Goal: Find specific page/section: Find specific page/section

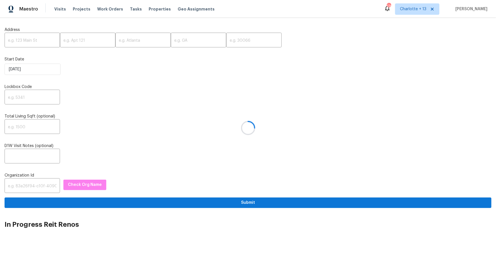
click at [39, 39] on div at bounding box center [248, 128] width 496 height 256
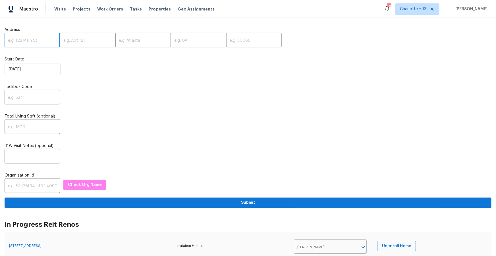
click at [34, 42] on input "text" at bounding box center [32, 40] width 55 height 13
paste input "1311 La Presa Ave, Spring Valley, CA 91977"
click at [48, 40] on input "1311 La Presa Ave, Spring Valley, CA 91977" at bounding box center [32, 40] width 55 height 13
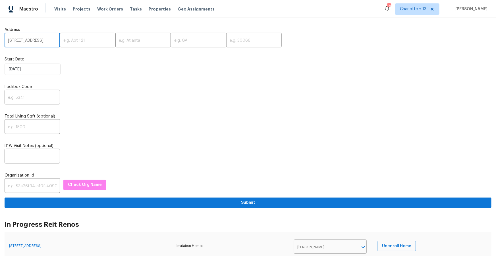
scroll to position [0, 22]
type input "1311 La Presa Ave, Spring Valley, CA"
click at [229, 38] on input "text" at bounding box center [253, 40] width 55 height 13
paste input "91977"
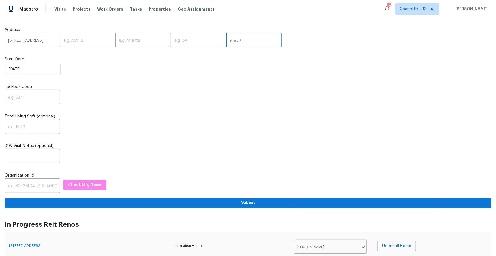
scroll to position [0, 22]
type input "91977"
drag, startPoint x: 44, startPoint y: 41, endPoint x: 20, endPoint y: 41, distance: 23.9
click at [20, 41] on input "1311 La Presa Ave, Spring Valley, CA" at bounding box center [32, 40] width 55 height 13
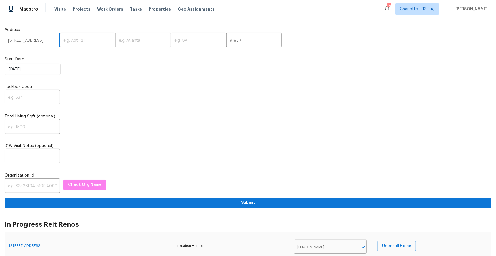
type input "1311 La Presa Ave, CA"
click at [131, 45] on input "text" at bounding box center [142, 40] width 55 height 13
paste input "Spring Valley,"
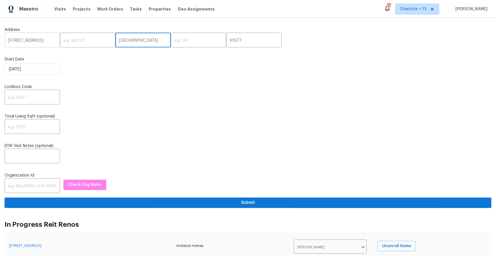
type input "Spring Valley"
click at [46, 41] on input "1311 La Presa Ave, CA" at bounding box center [32, 40] width 55 height 13
type input "1311 La Presa Ave,"
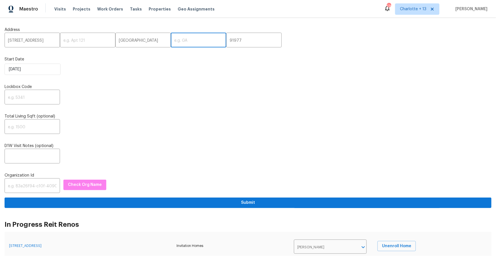
click at [186, 40] on input "text" at bounding box center [198, 40] width 55 height 13
paste input "CA"
type input "CA"
click at [48, 42] on input "1311 La Presa Ave," at bounding box center [32, 40] width 55 height 13
type input "1311 La Presa Ave"
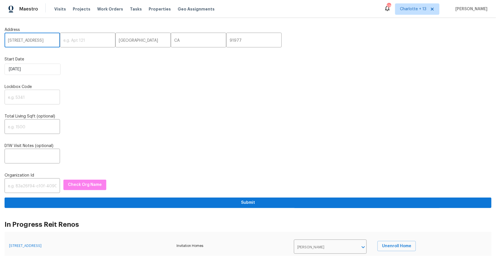
click at [27, 99] on input "text" at bounding box center [32, 97] width 55 height 13
paste input "1810"
type input "1810"
click at [26, 185] on input "text" at bounding box center [32, 186] width 55 height 13
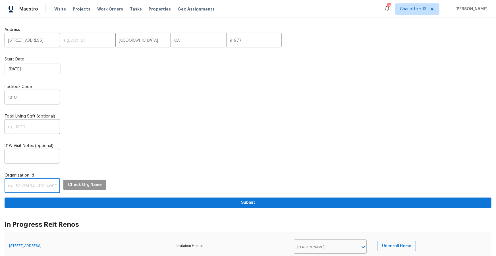
paste input "1349d153-b359-4f9b-b4dd-758ff939cc37"
type input "1349d153-b359-4f9b-b4dd-758ff939cc37"
click at [91, 187] on span "Check Org Name" at bounding box center [85, 184] width 34 height 7
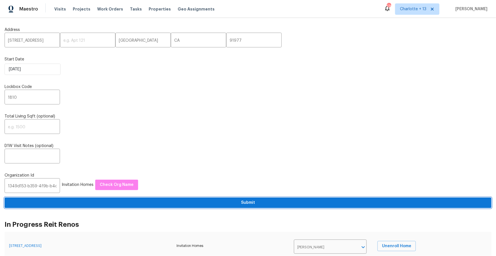
click at [148, 204] on span "Submit" at bounding box center [247, 202] width 477 height 7
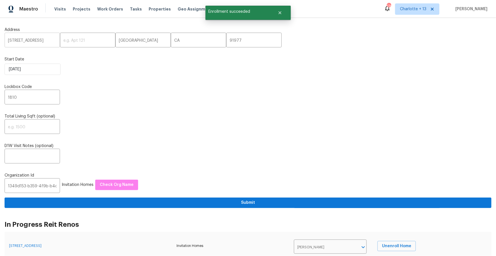
click at [30, 41] on input "1311 La Presa Ave" at bounding box center [32, 40] width 55 height 13
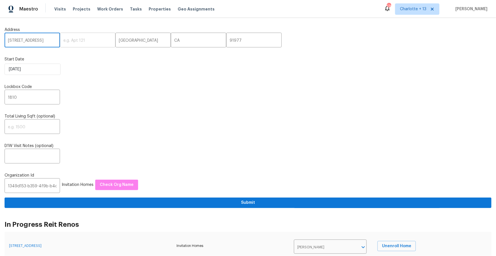
paste input "5818 Caminito Aire Puro, San Diego, CA 92128"
click at [48, 41] on input "[STREET_ADDRESS]" at bounding box center [32, 40] width 55 height 13
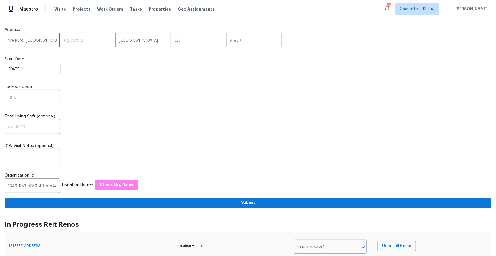
type input "15818 Caminito Aire Puro, San Diego, CA"
click at [226, 40] on input "91977" at bounding box center [253, 40] width 55 height 13
paste input "2128"
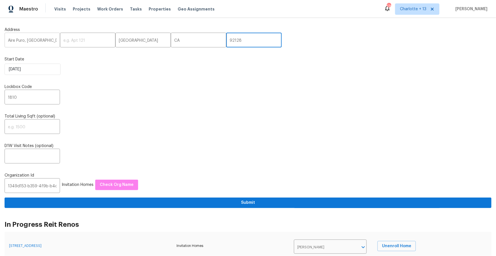
scroll to position [0, 31]
type input "92128"
click at [43, 40] on input "15818 Caminito Aire Puro, San Diego, CA" at bounding box center [32, 40] width 55 height 13
drag, startPoint x: 43, startPoint y: 40, endPoint x: 26, endPoint y: 42, distance: 17.7
click at [26, 42] on input "15818 Caminito Aire Puro, San Diego, CA" at bounding box center [32, 40] width 55 height 13
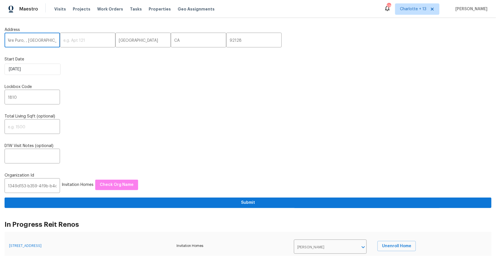
scroll to position [0, 12]
type input "15818 Caminito Aire Puro, , CA"
click at [119, 41] on input "Spring Valley" at bounding box center [142, 40] width 55 height 13
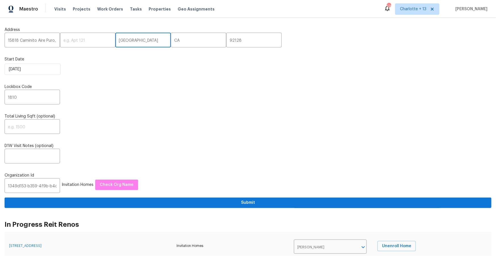
click at [119, 41] on input "Spring Valley" at bounding box center [142, 40] width 55 height 13
paste input "an Diego"
type input "San Diego"
click at [45, 40] on input "15818 Caminito Aire Puro, , CA" at bounding box center [32, 40] width 55 height 13
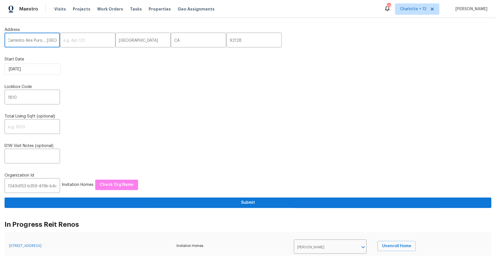
drag, startPoint x: 53, startPoint y: 41, endPoint x: 42, endPoint y: 42, distance: 10.4
click at [42, 42] on input "15818 Caminito Aire Puro, , CA" at bounding box center [32, 40] width 55 height 13
type input "15818 Caminito Aire Puro"
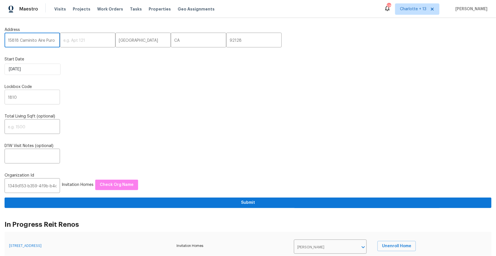
click at [30, 99] on input "1810" at bounding box center [32, 97] width 55 height 13
paste input "705"
type input "1705"
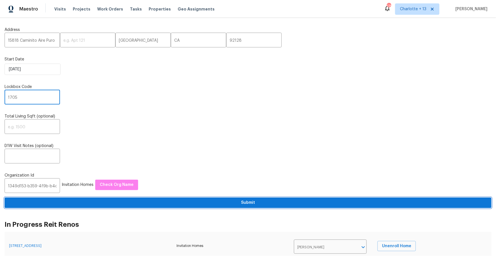
click at [243, 200] on button "Submit" at bounding box center [248, 203] width 487 height 11
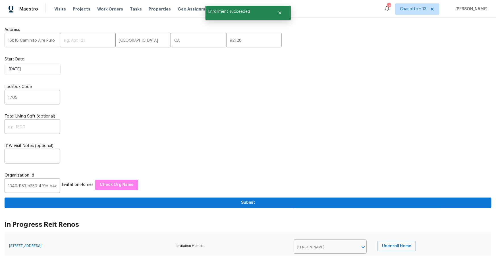
click at [27, 38] on input "15818 Caminito Aire Puro" at bounding box center [32, 40] width 55 height 13
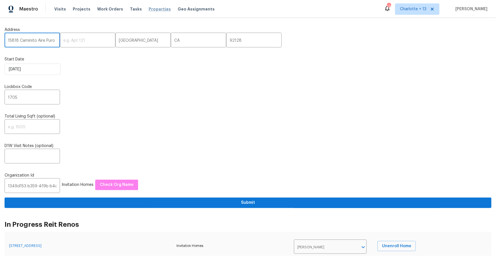
click at [149, 10] on span "Properties" at bounding box center [160, 9] width 22 height 6
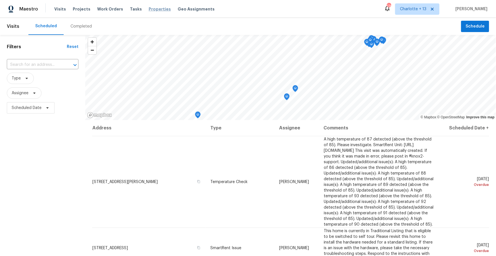
click at [158, 9] on span "Properties" at bounding box center [160, 9] width 22 height 6
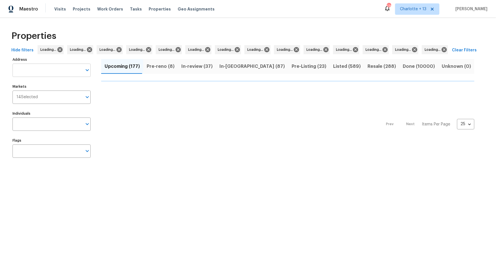
click at [29, 70] on input "Address" at bounding box center [47, 70] width 70 height 13
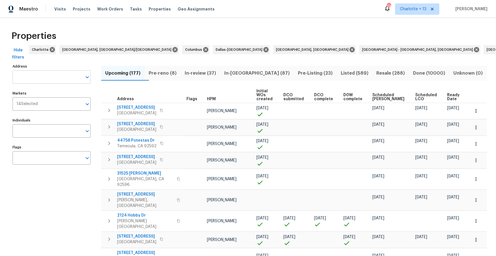
click at [39, 79] on input "Address" at bounding box center [47, 76] width 70 height 13
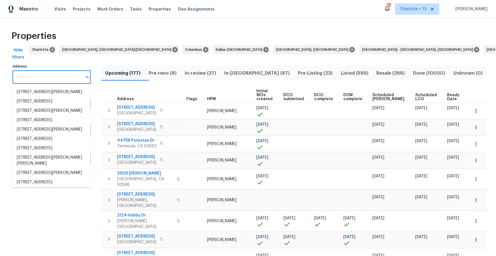
paste input "1311 La Presa Ave"
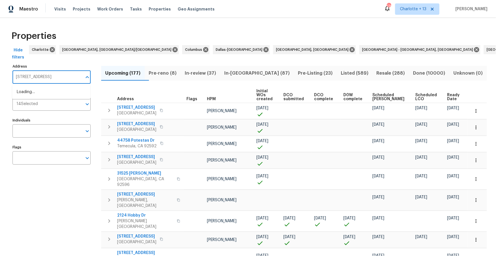
type input "1311 La Presa Ave"
click at [55, 95] on li "1311 La Presa Ave Spring Valley CA 91977" at bounding box center [51, 91] width 78 height 9
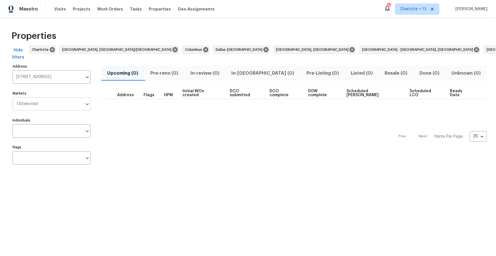
click at [61, 107] on input "Markets" at bounding box center [60, 103] width 44 height 13
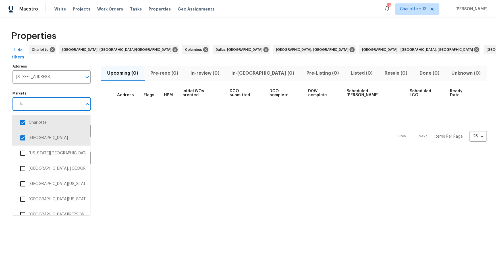
type input "l"
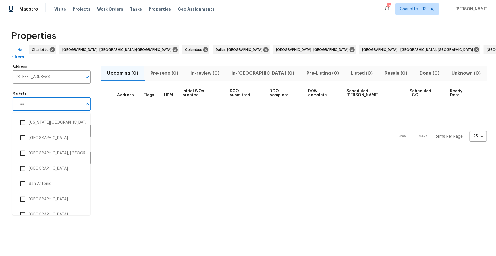
type input "san"
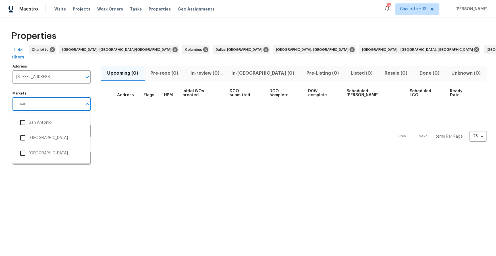
scroll to position [0, 3]
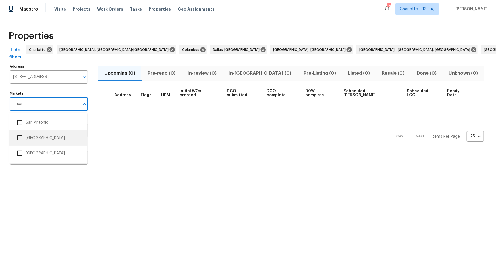
click at [21, 140] on input "checkbox" at bounding box center [20, 138] width 12 height 12
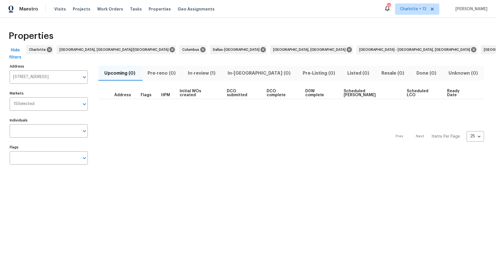
click at [203, 71] on span "In-review (1)" at bounding box center [201, 73] width 33 height 8
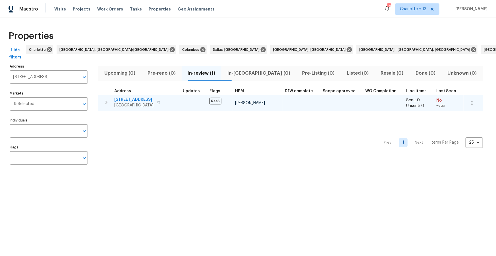
click at [136, 101] on span "1311 La Presa Ave" at bounding box center [133, 100] width 39 height 6
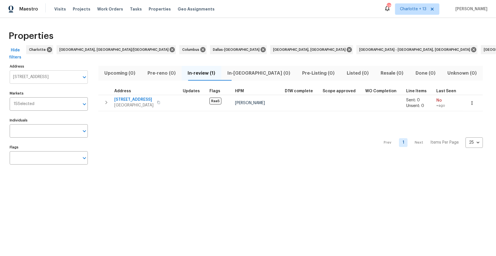
click at [27, 82] on input "1311 La Presa Ave Spring Valley CA 91977" at bounding box center [45, 76] width 70 height 13
paste input "5818 Caminito Aire Puro"
type input "15818 Caminito Aire Puro"
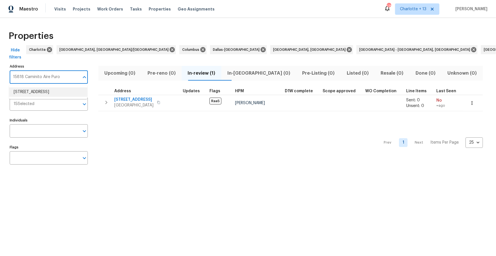
click at [39, 91] on li "15818 Caminito Aire Puro San Diego CA 92128" at bounding box center [48, 91] width 78 height 9
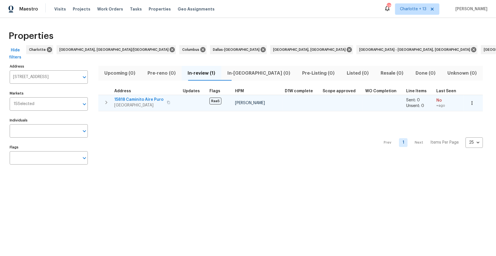
click at [141, 100] on span "15818 Caminito Aire Puro" at bounding box center [138, 100] width 49 height 6
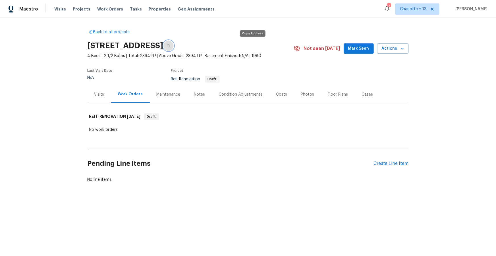
click at [170, 46] on icon "button" at bounding box center [168, 45] width 3 height 3
click at [98, 96] on div "Visits" at bounding box center [99, 95] width 10 height 6
click at [170, 46] on icon "button" at bounding box center [168, 45] width 3 height 3
click at [98, 94] on div "Visits" at bounding box center [99, 95] width 10 height 6
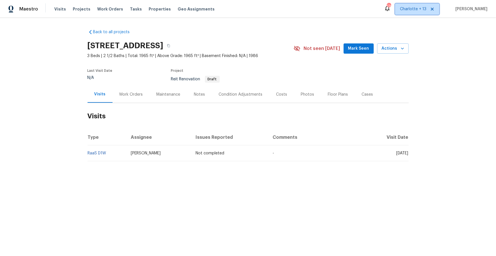
click at [433, 9] on icon at bounding box center [432, 9] width 3 height 3
click at [423, 11] on span "Albuquerque, NM" at bounding box center [385, 9] width 81 height 6
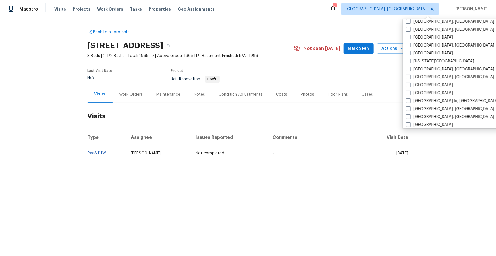
scroll to position [197, 0]
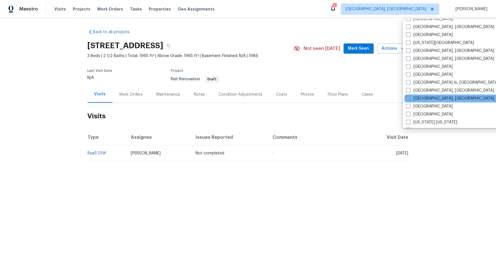
click at [418, 99] on label "[GEOGRAPHIC_DATA], [GEOGRAPHIC_DATA]" at bounding box center [450, 99] width 88 height 6
click at [410, 99] on input "[GEOGRAPHIC_DATA], [GEOGRAPHIC_DATA]" at bounding box center [408, 98] width 4 height 4
checkbox input "true"
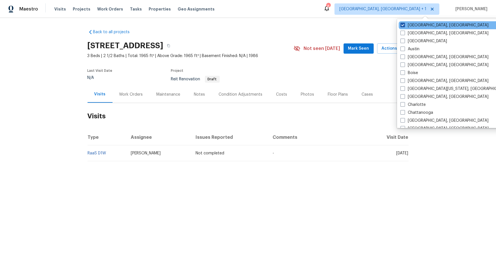
click at [422, 25] on label "Albuquerque, NM" at bounding box center [444, 25] width 88 height 6
click at [404, 25] on input "Albuquerque, NM" at bounding box center [402, 24] width 4 height 4
checkbox input "false"
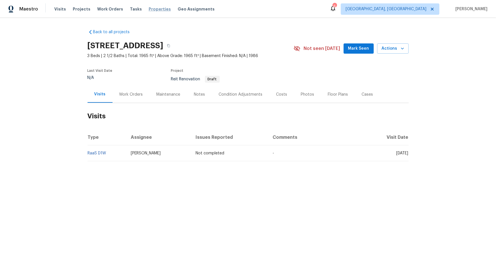
click at [149, 9] on span "Properties" at bounding box center [160, 9] width 22 height 6
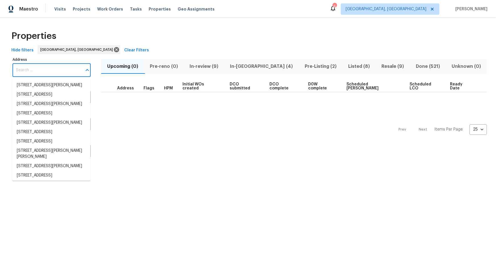
click at [46, 74] on input "Address" at bounding box center [47, 70] width 70 height 13
paste input "850 NE 118th St, Biscayne Park, FL 33161"
type input "850 NE 118th St, Biscayne Park, FL 33161"
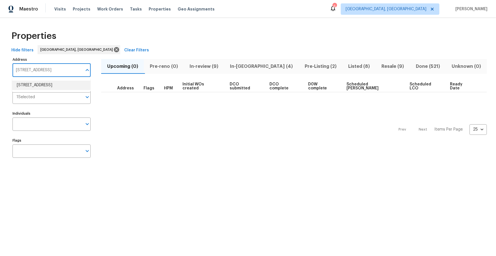
click at [56, 86] on li "850 NE 118th St Biscayne Park FL 33161" at bounding box center [51, 85] width 78 height 9
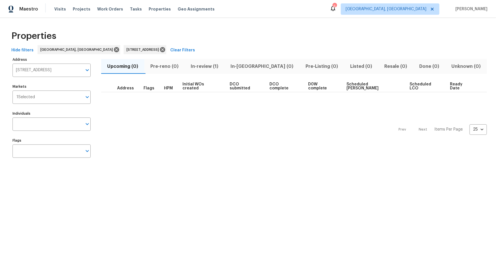
click at [207, 65] on span "In-review (1)" at bounding box center [204, 66] width 33 height 8
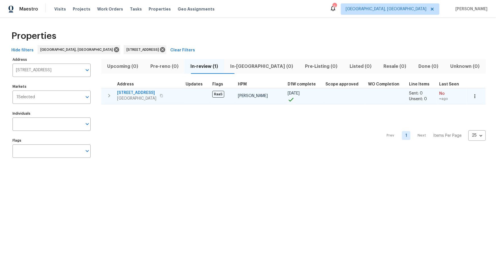
click at [128, 92] on span "850 NE 118th St" at bounding box center [136, 93] width 39 height 6
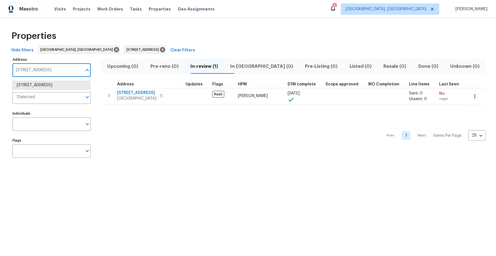
click at [48, 64] on input "850 NE 118th St Biscayne Park FL 33161" at bounding box center [47, 70] width 70 height 13
type input "17307 lockwood"
click at [54, 83] on li "17307 Lockwood Ridge Dr Tampa FL 33647" at bounding box center [51, 85] width 78 height 9
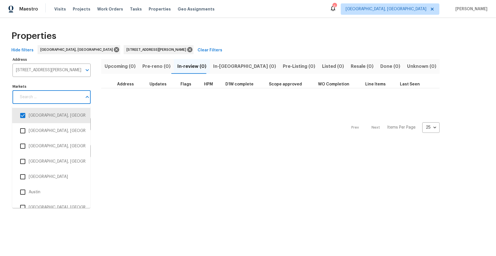
click at [60, 93] on input "Markets" at bounding box center [49, 97] width 66 height 13
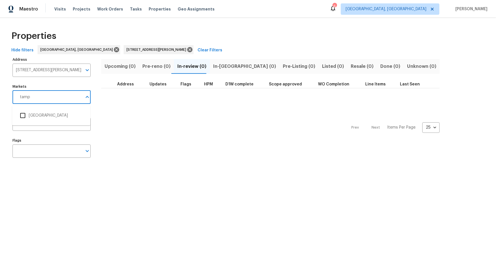
type input "tampa"
click at [39, 115] on li "Tampa" at bounding box center [51, 116] width 69 height 12
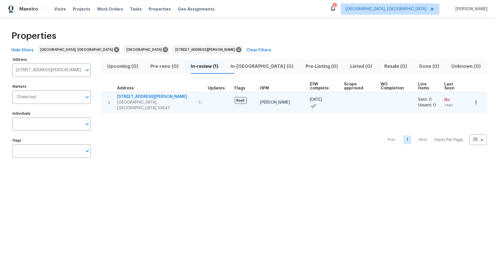
click at [142, 94] on span "17307 Lockwood Ridge Dr" at bounding box center [156, 97] width 78 height 6
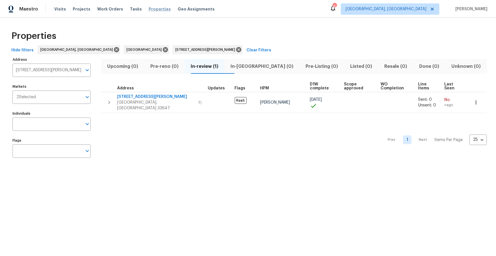
click at [149, 9] on span "Properties" at bounding box center [160, 9] width 22 height 6
click at [236, 50] on icon at bounding box center [238, 49] width 5 height 5
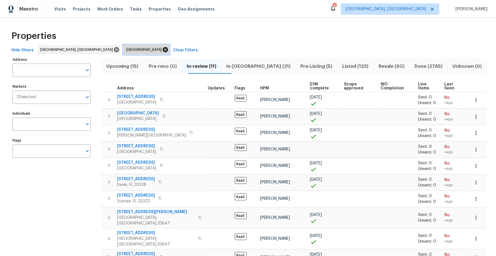
click at [162, 49] on icon at bounding box center [165, 50] width 6 height 6
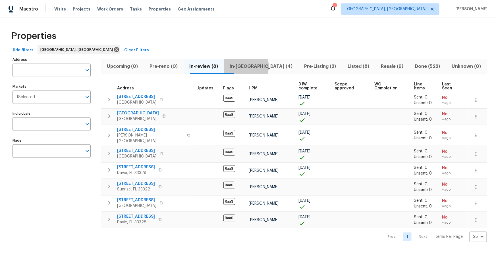
click at [255, 66] on span "In-reno (4)" at bounding box center [261, 66] width 68 height 8
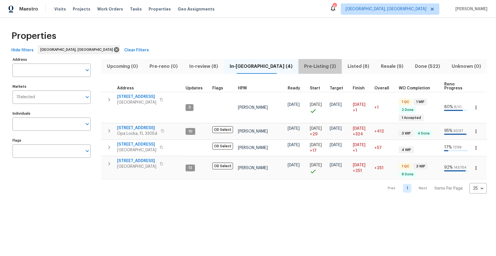
click at [302, 68] on span "Pre-Listing (2)" at bounding box center [320, 66] width 37 height 8
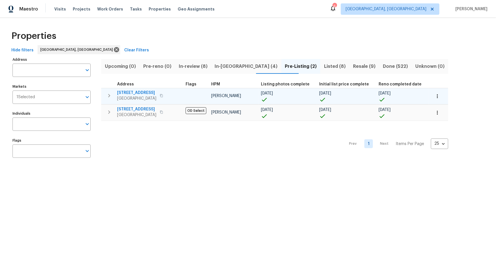
click at [134, 94] on span "22226 SW 65th Ter" at bounding box center [136, 93] width 39 height 6
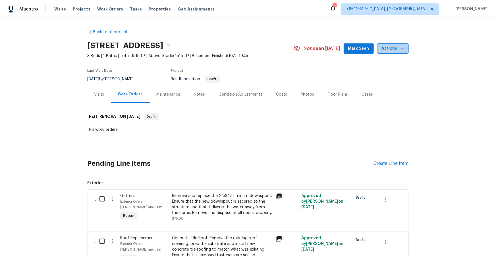
click at [399, 47] on icon "button" at bounding box center [402, 49] width 6 height 6
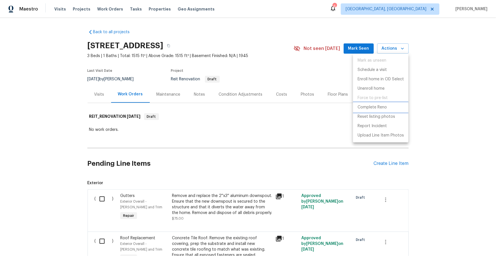
click at [369, 109] on p "Complete Reno" at bounding box center [371, 108] width 29 height 6
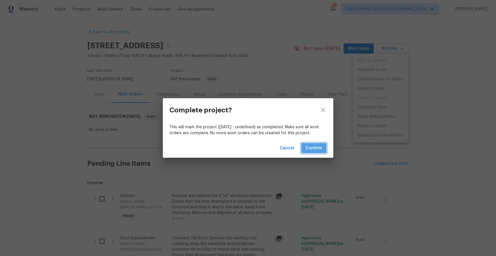
drag, startPoint x: 309, startPoint y: 146, endPoint x: 283, endPoint y: 125, distance: 33.7
click at [309, 146] on span "Confirm" at bounding box center [314, 148] width 16 height 7
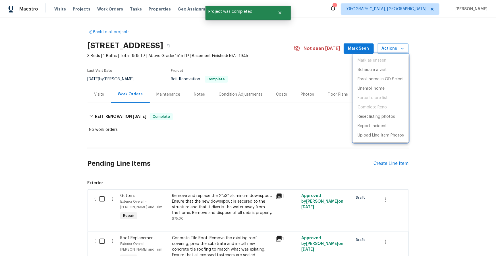
click at [247, 46] on div at bounding box center [248, 128] width 496 height 256
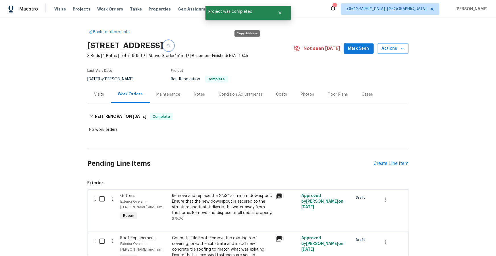
click at [170, 46] on icon "button" at bounding box center [168, 45] width 3 height 3
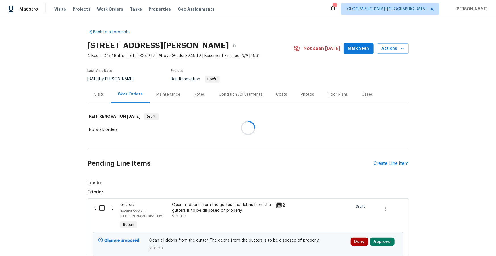
click at [260, 47] on div at bounding box center [248, 128] width 496 height 256
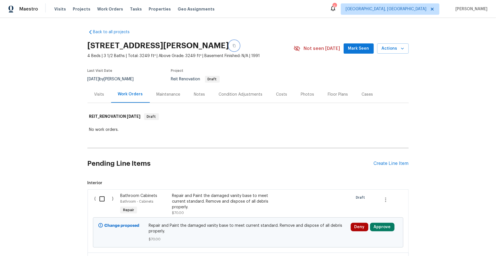
click at [236, 46] on icon "button" at bounding box center [233, 45] width 3 height 3
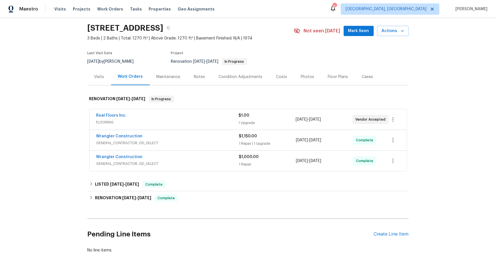
scroll to position [20, 0]
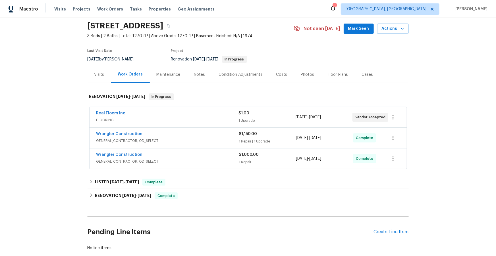
click at [277, 72] on div "Costs" at bounding box center [281, 75] width 11 height 6
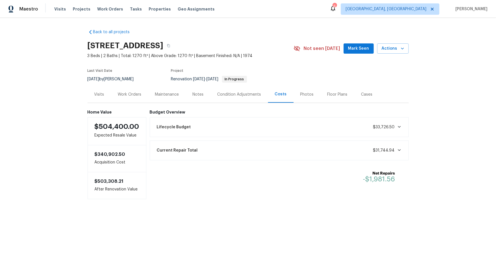
drag, startPoint x: 130, startPoint y: 94, endPoint x: 135, endPoint y: 90, distance: 6.0
click at [130, 94] on div "Work Orders" at bounding box center [130, 95] width 24 height 6
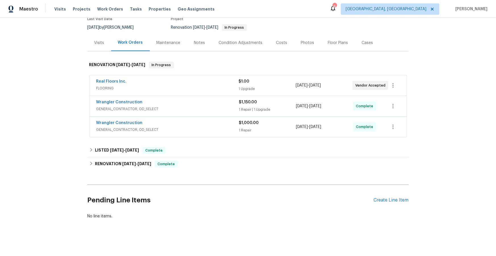
scroll to position [53, 0]
